Goal: Task Accomplishment & Management: Manage account settings

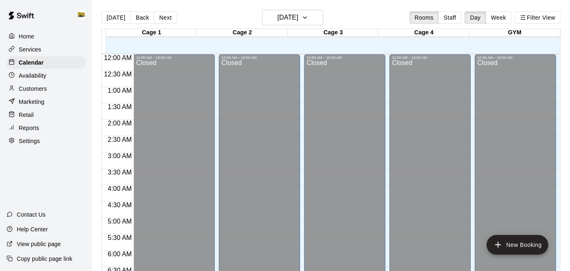
scroll to position [533, 0]
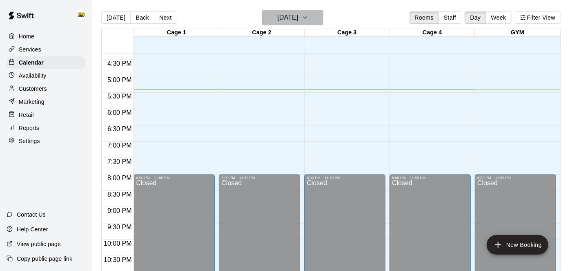
click at [308, 18] on icon "button" at bounding box center [305, 18] width 7 height 10
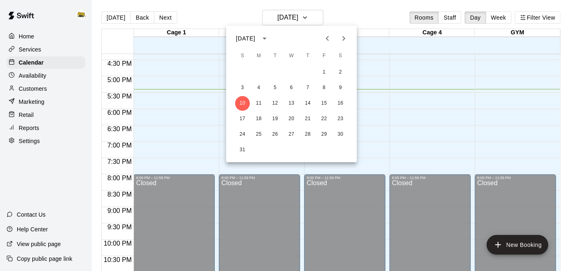
click at [265, 106] on div "10 11 12 13 14 15 16" at bounding box center [291, 103] width 131 height 15
click at [252, 103] on button "11" at bounding box center [259, 103] width 15 height 15
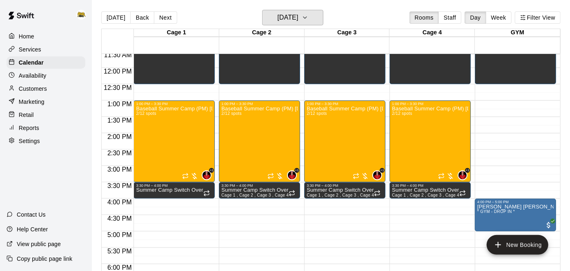
scroll to position [372, 0]
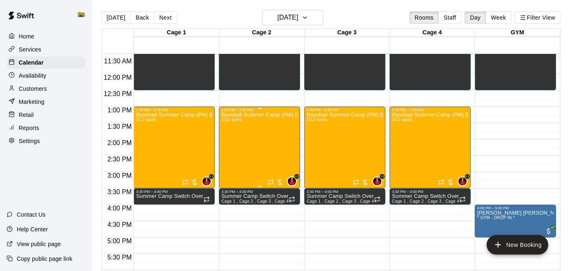
click at [252, 136] on div "Baseball Summer Camp (PM) [DATE], 13, 14 Ages [DEMOGRAPHIC_DATA] 2/12 spots" at bounding box center [259, 247] width 76 height 271
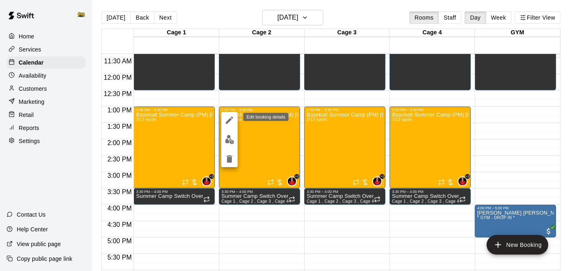
click at [230, 120] on icon "edit" at bounding box center [229, 119] width 7 height 7
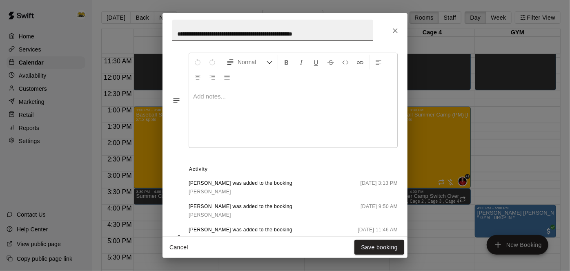
scroll to position [314, 0]
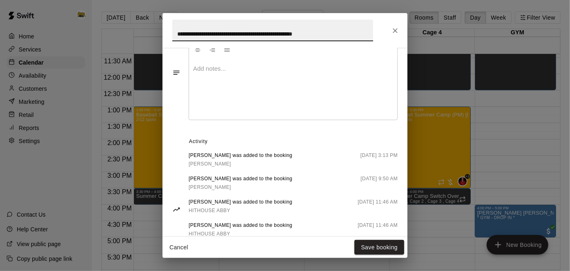
click at [180, 246] on button "Cancel" at bounding box center [179, 247] width 26 height 15
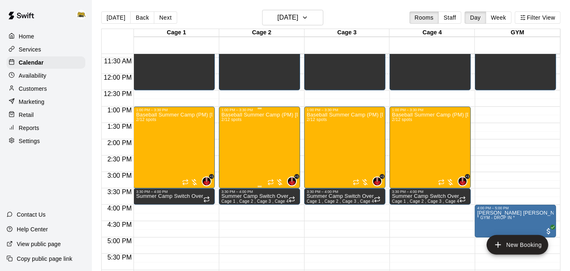
click at [289, 136] on div "Baseball Summer Camp (PM) [DATE], 13, 14 Ages [DEMOGRAPHIC_DATA] 2/12 spots" at bounding box center [259, 247] width 76 height 271
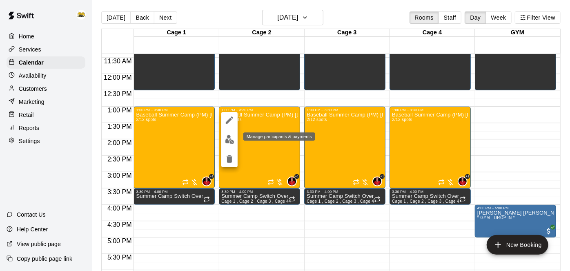
click at [232, 140] on img "edit" at bounding box center [229, 139] width 9 height 9
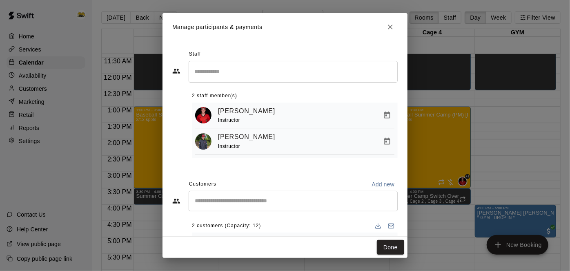
scroll to position [63, 0]
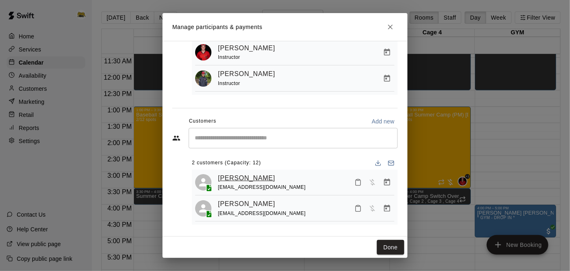
click at [241, 176] on link "[PERSON_NAME]" at bounding box center [246, 178] width 57 height 11
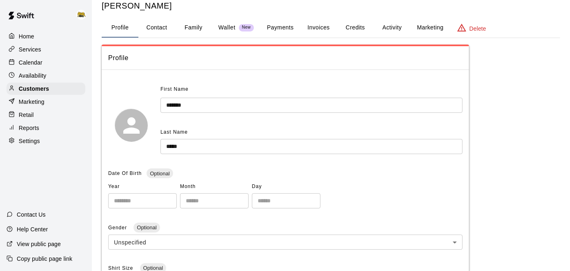
click at [241, 176] on div "Date Of Birth Optional" at bounding box center [285, 173] width 354 height 13
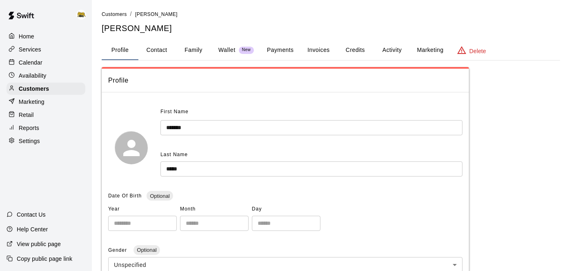
click at [282, 47] on button "Payments" at bounding box center [280, 50] width 40 height 20
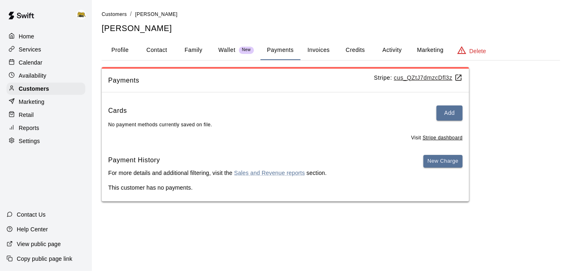
click at [229, 50] on p "Wallet" at bounding box center [226, 50] width 17 height 9
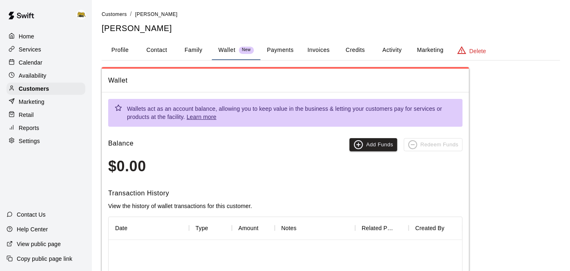
click at [209, 114] on link "Learn more" at bounding box center [202, 117] width 30 height 7
